Goal: Find specific page/section: Find specific page/section

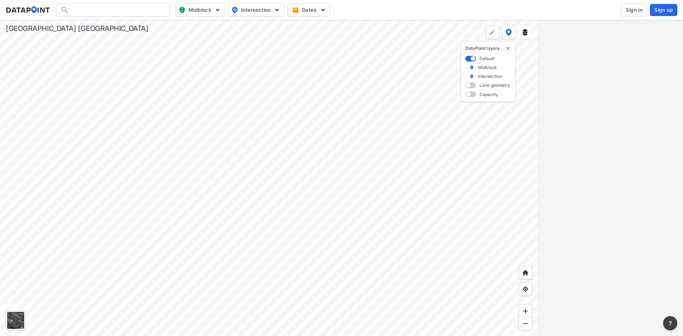
click at [630, 10] on span "Sign in" at bounding box center [633, 9] width 17 height 7
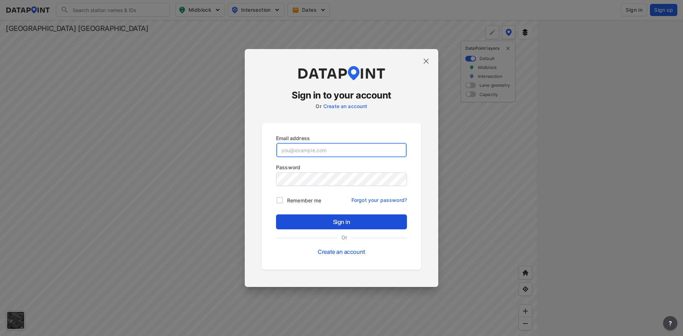
type input "[EMAIL_ADDRESS][DOMAIN_NAME]"
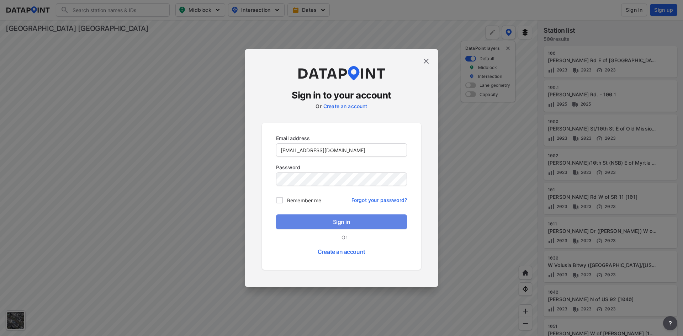
click at [343, 220] on span "Sign in" at bounding box center [341, 222] width 119 height 9
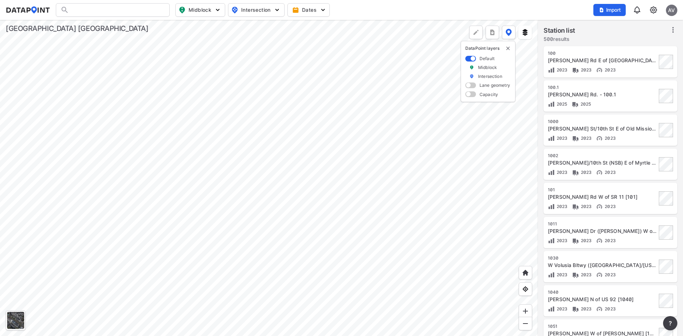
click at [652, 12] on img at bounding box center [653, 10] width 9 height 9
click at [621, 51] on link "Station management" at bounding box center [622, 52] width 61 height 7
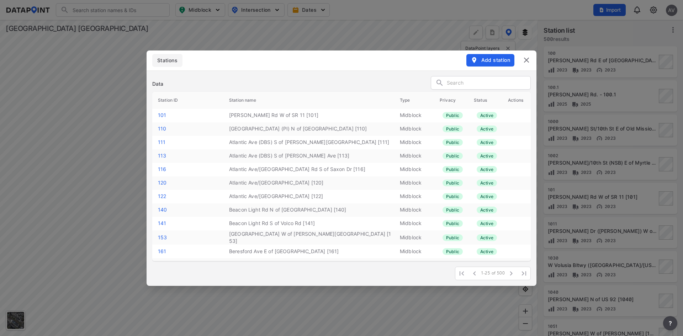
click at [484, 79] on div at bounding box center [481, 83] width 100 height 14
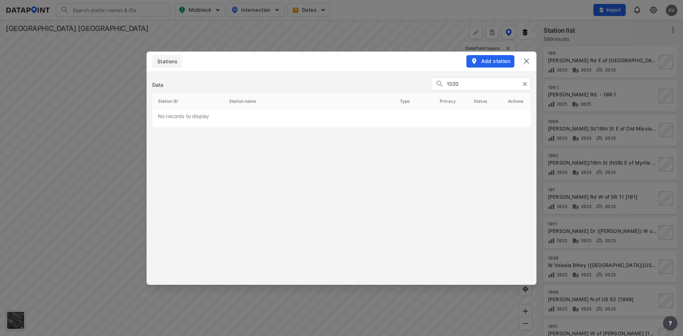
type input "1020"
click at [523, 62] on img at bounding box center [526, 61] width 9 height 9
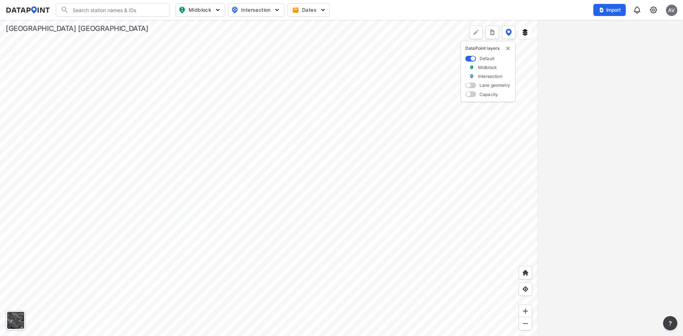
click at [131, 10] on input "Search" at bounding box center [117, 9] width 96 height 11
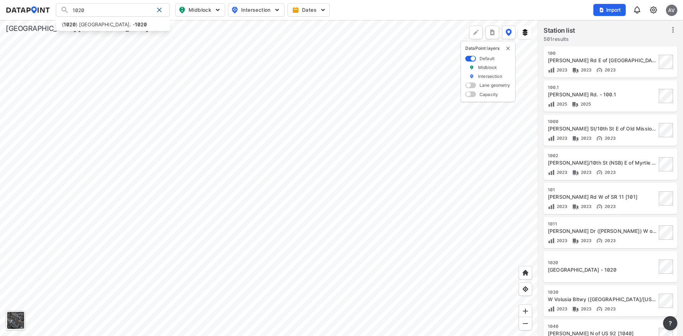
type input "1020"
type input "(1020) Little Brown Church Rd. - 1020"
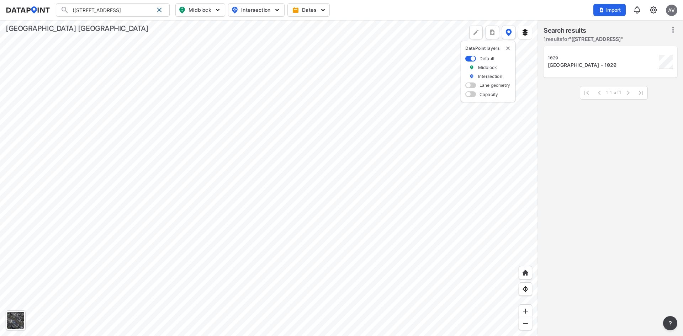
click at [582, 73] on div "1020 Little Brown Church Rd. - 1020" at bounding box center [609, 61] width 125 height 23
click at [584, 69] on div "Little Brown Church Rd. - 1020" at bounding box center [601, 64] width 109 height 7
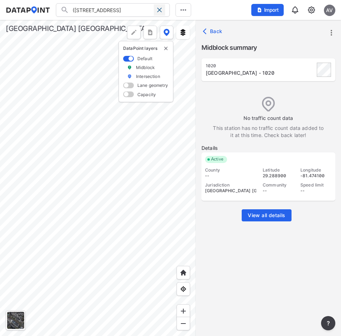
click at [159, 11] on span at bounding box center [159, 10] width 6 height 6
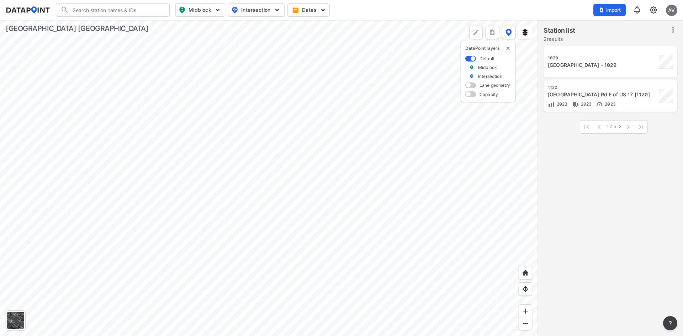
click at [127, 8] on input "Search" at bounding box center [117, 9] width 96 height 11
drag, startPoint x: 118, startPoint y: 11, endPoint x: 29, endPoint y: 11, distance: 88.9
click at [0, 0] on div "1247 Search No results There were no results found for "1247". Midblock Interse…" at bounding box center [0, 0] width 0 height 0
type input "779"
